Goal: Check status: Check status

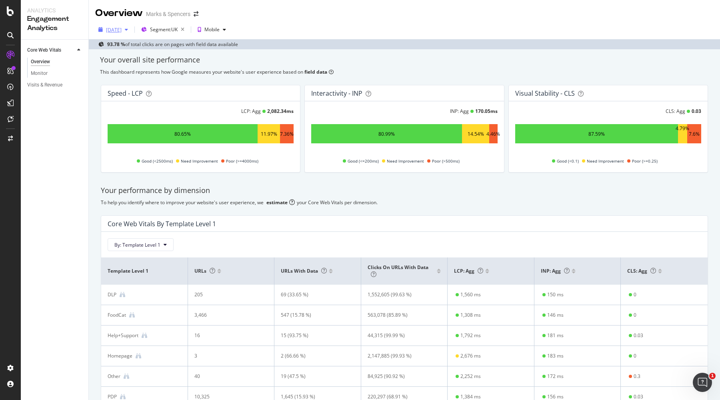
click at [117, 31] on div "[DATE]" at bounding box center [114, 29] width 16 height 7
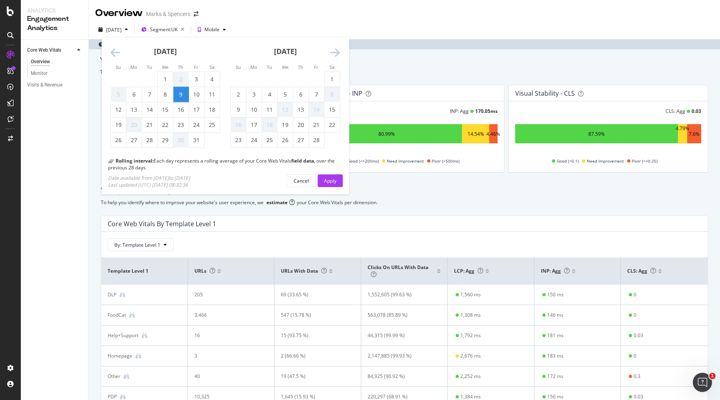
click at [336, 54] on icon "Move forward to switch to the next month." at bounding box center [335, 52] width 10 height 11
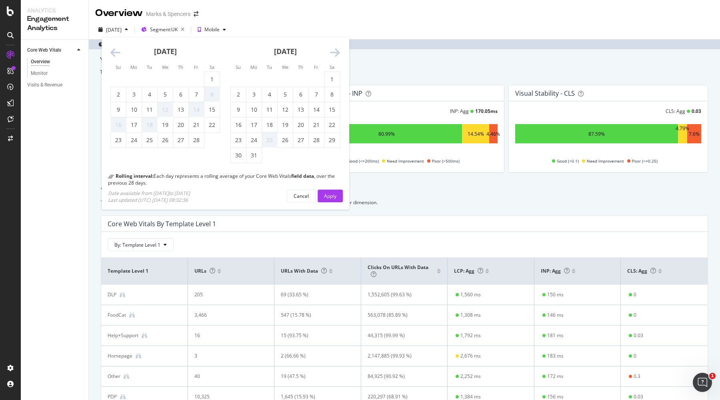
click at [336, 54] on icon "Move forward to switch to the next month." at bounding box center [335, 52] width 10 height 11
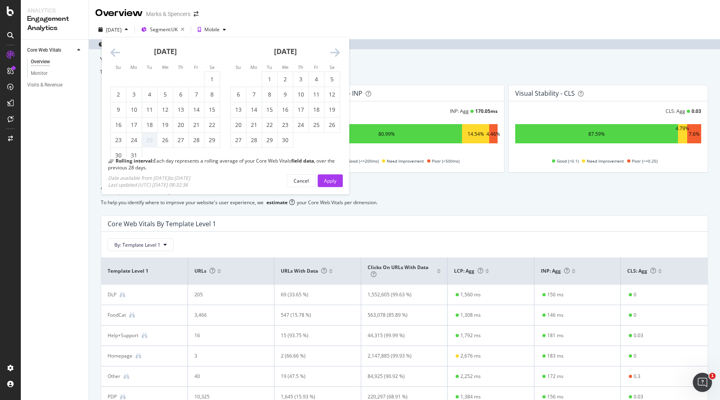
click at [336, 54] on icon "Move forward to switch to the next month." at bounding box center [335, 52] width 10 height 11
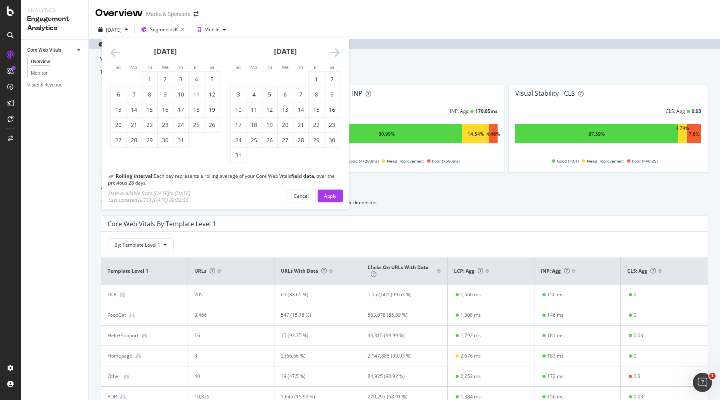
click at [336, 54] on icon "Move forward to switch to the next month." at bounding box center [335, 52] width 10 height 11
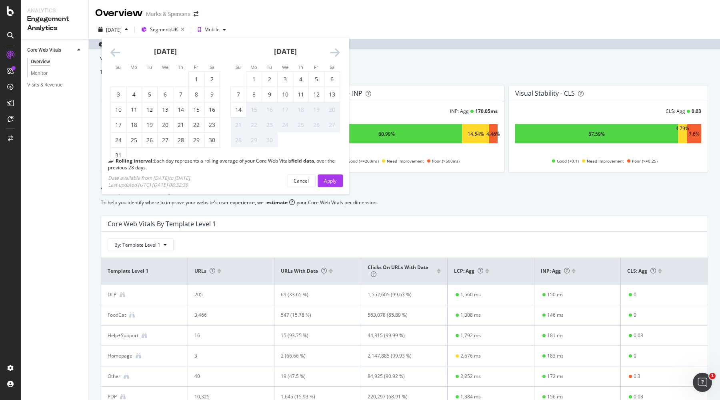
click at [336, 54] on icon "Move forward to switch to the next month." at bounding box center [335, 52] width 10 height 11
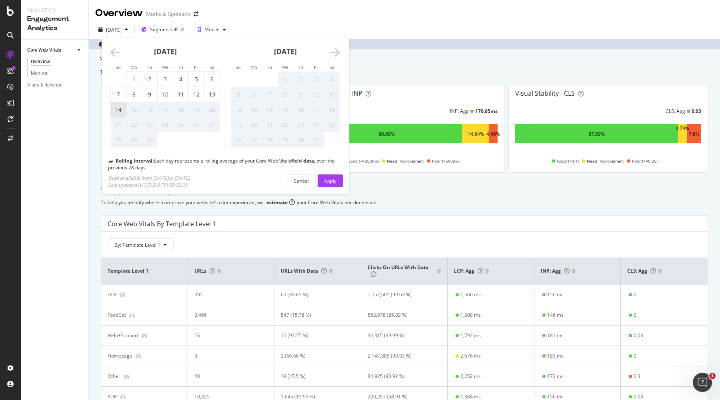
click at [118, 109] on div "14" at bounding box center [118, 110] width 15 height 8
click at [331, 183] on div "Apply" at bounding box center [330, 180] width 12 height 7
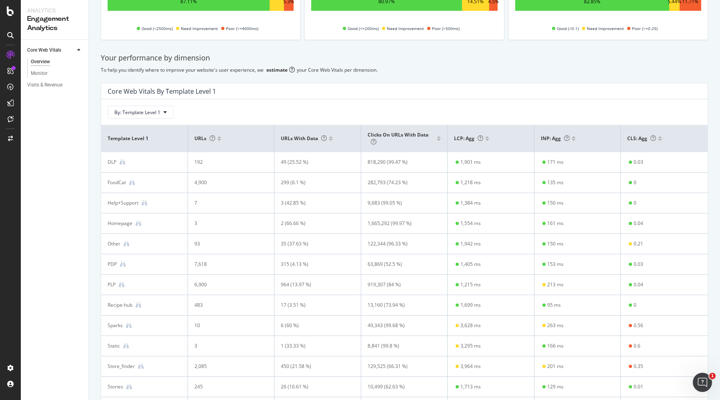
scroll to position [32, 0]
